Goal: Information Seeking & Learning: Find specific fact

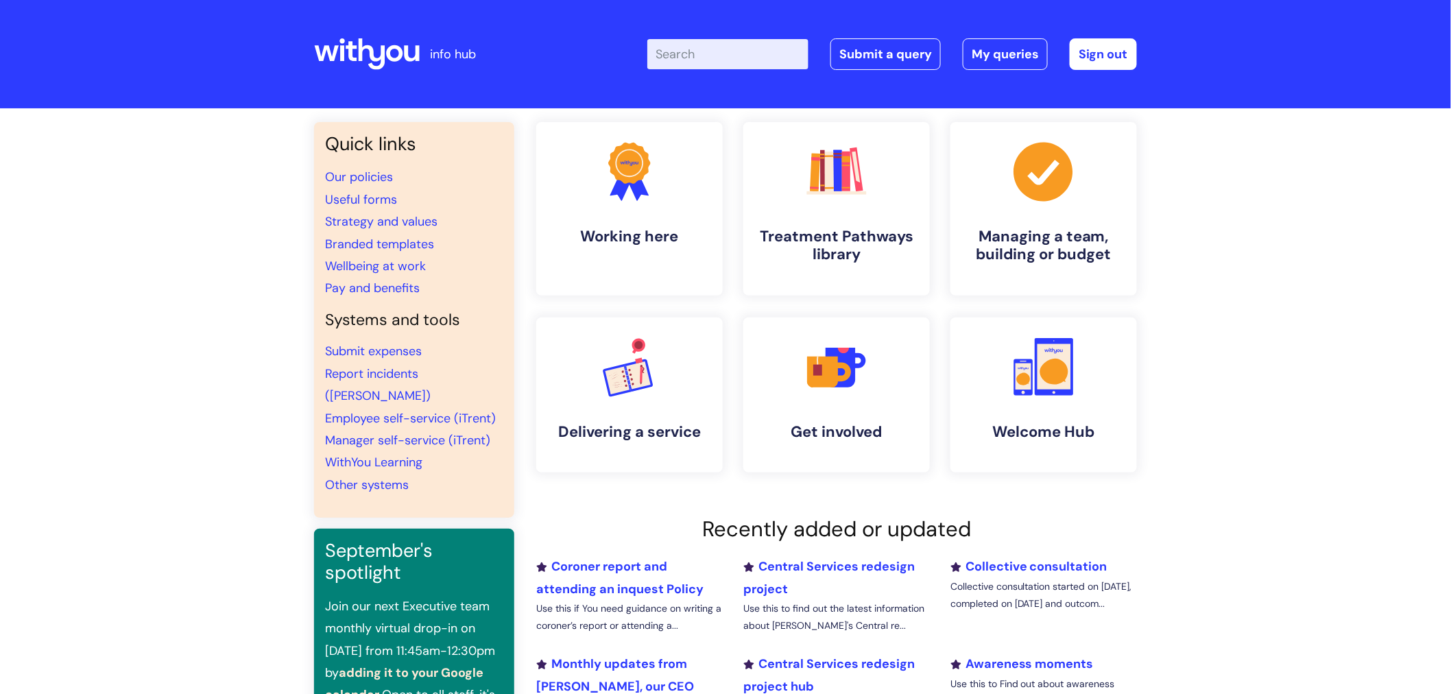
click at [756, 58] on input "Enter your search term here..." at bounding box center [727, 54] width 161 height 30
type input "p"
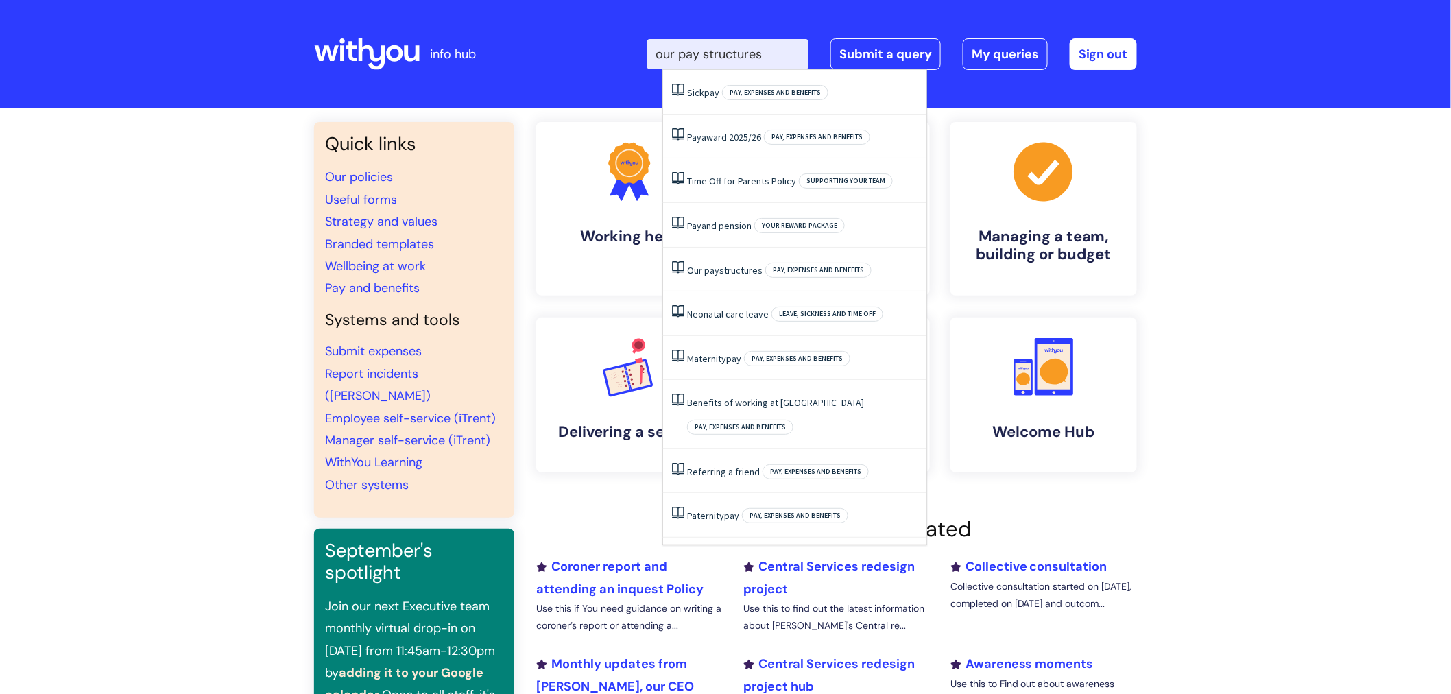
type input "our pay structures"
click button "Search" at bounding box center [0, 0] width 0 height 0
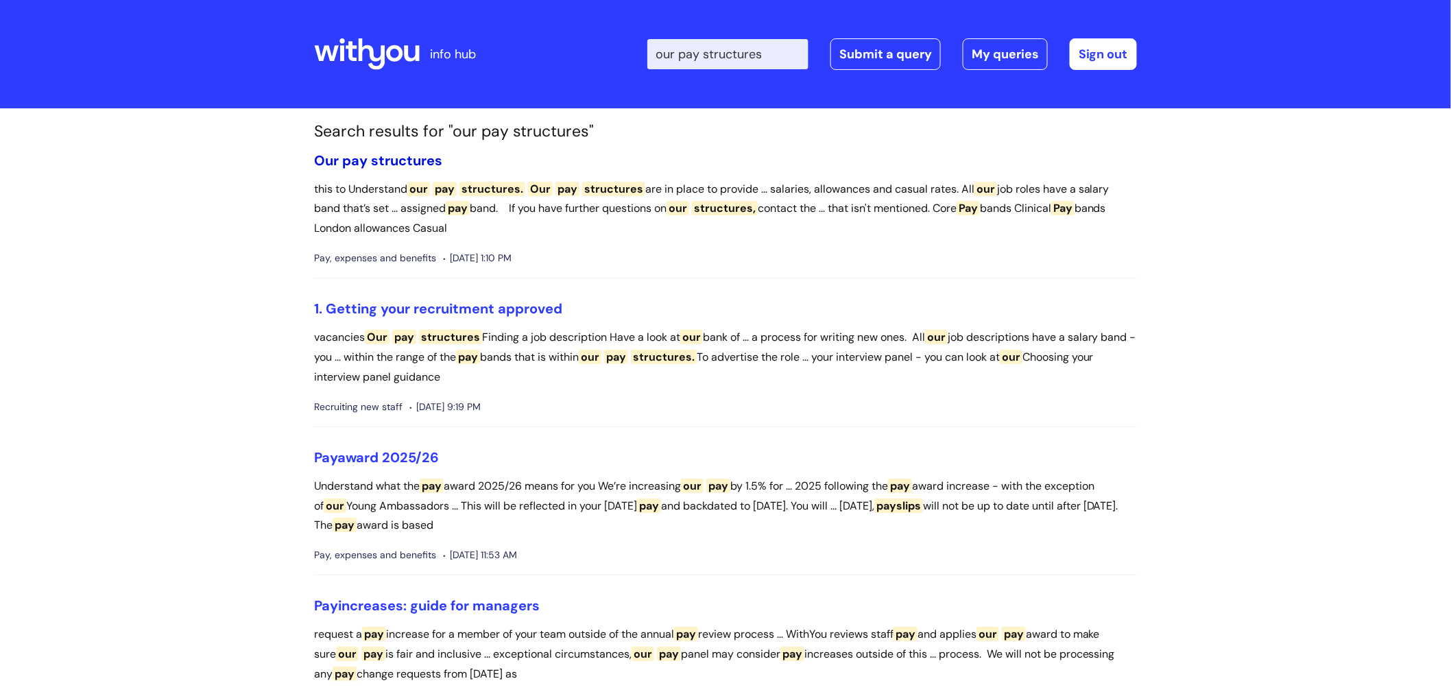
click at [394, 153] on span "structures" at bounding box center [406, 161] width 71 height 18
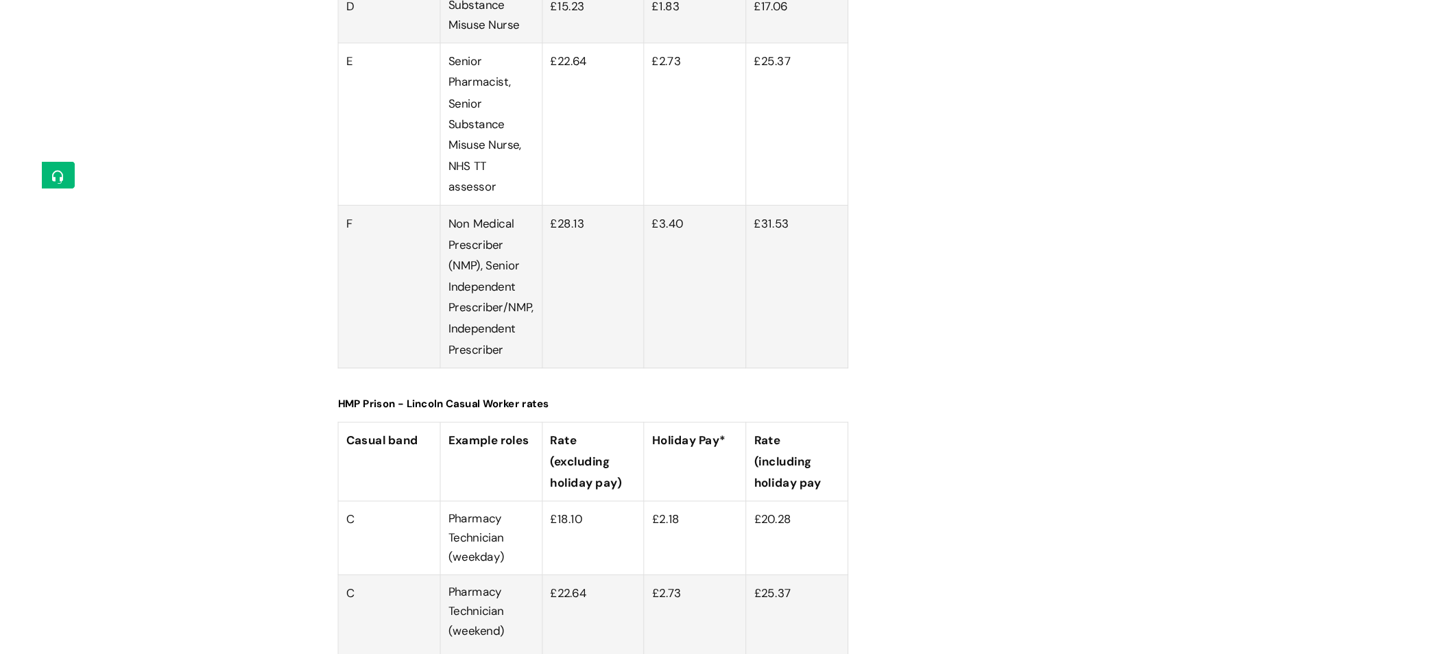
scroll to position [4723, 0]
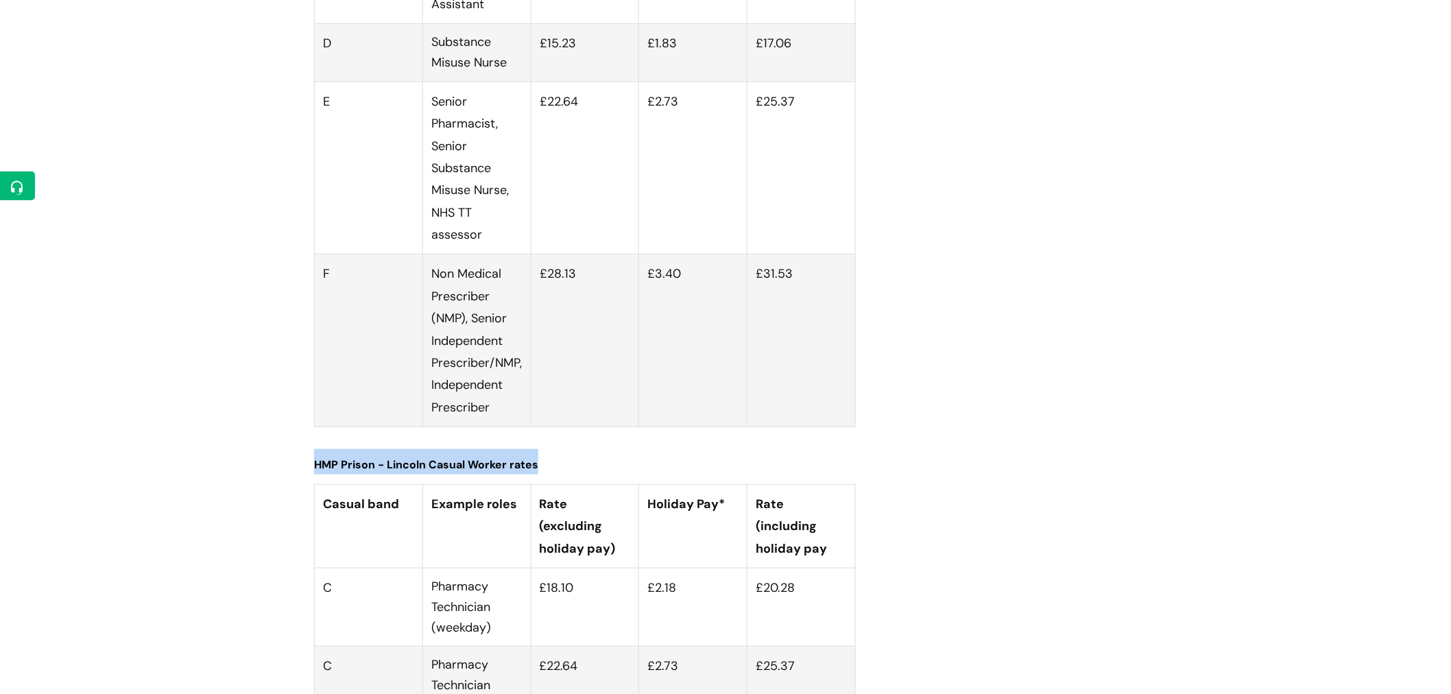
drag, startPoint x: 316, startPoint y: 76, endPoint x: 921, endPoint y: 516, distance: 748.0
drag, startPoint x: 307, startPoint y: 80, endPoint x: 1046, endPoint y: 330, distance: 780.6
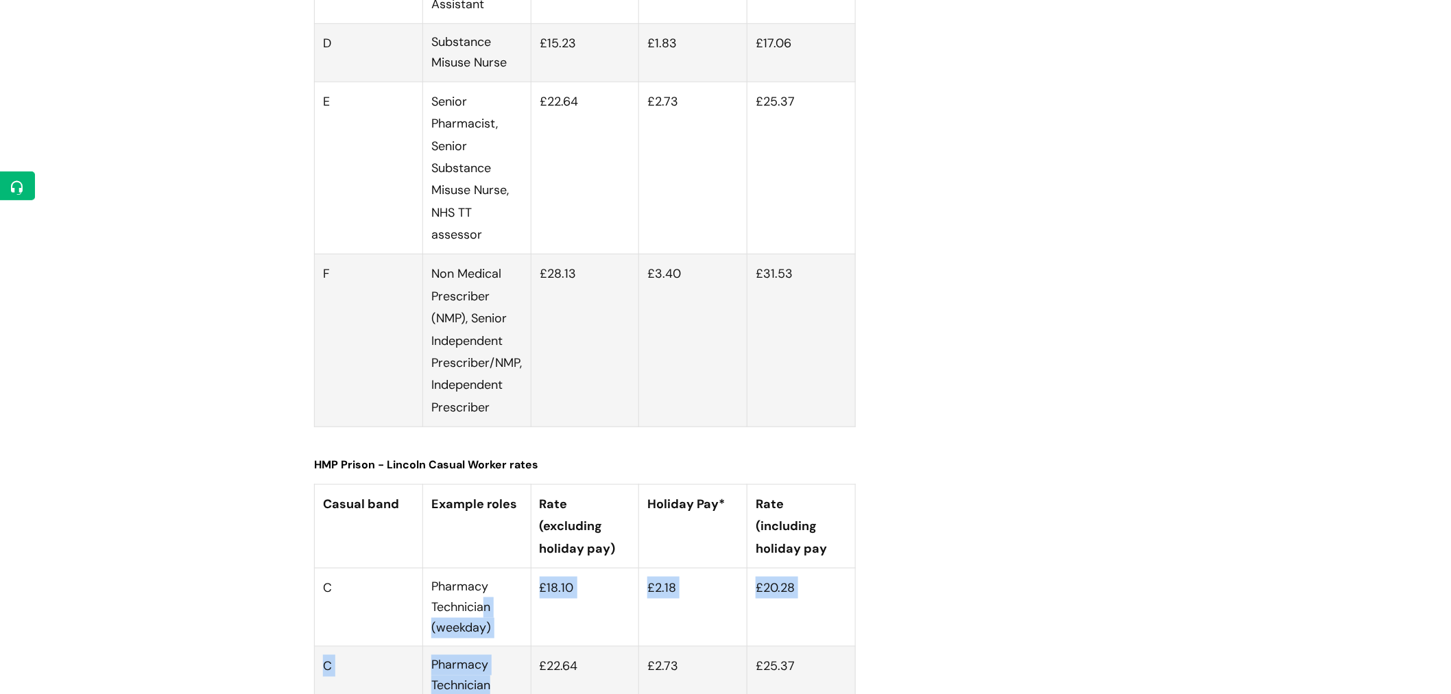
drag, startPoint x: 492, startPoint y: 264, endPoint x: 503, endPoint y: 303, distance: 40.8
click at [503, 655] on p "Pharmacy Technician (weekend)" at bounding box center [476, 685] width 91 height 61
drag, startPoint x: 490, startPoint y: 354, endPoint x: 511, endPoint y: 429, distance: 77.9
